Goal: Transaction & Acquisition: Purchase product/service

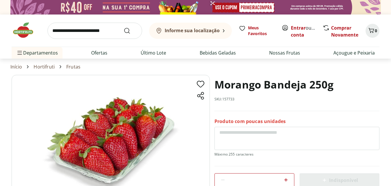
click at [199, 93] on icon at bounding box center [200, 95] width 9 height 9
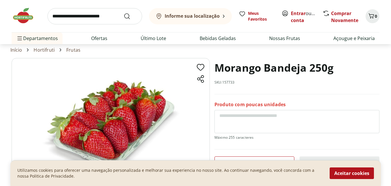
scroll to position [8, 0]
